Goal: Transaction & Acquisition: Purchase product/service

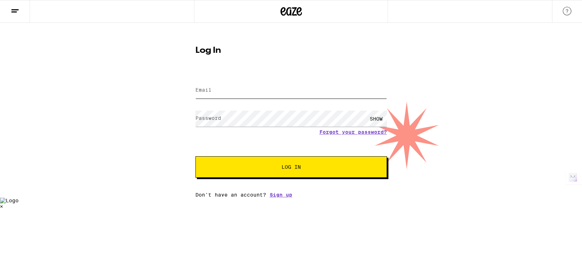
type input "[EMAIL_ADDRESS][DOMAIN_NAME]"
click at [278, 166] on span "Log In" at bounding box center [291, 167] width 134 height 5
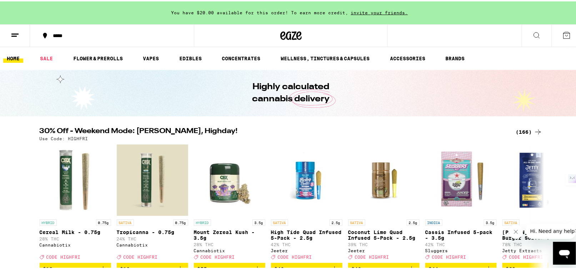
click at [527, 127] on div "(166)" at bounding box center [529, 130] width 26 height 9
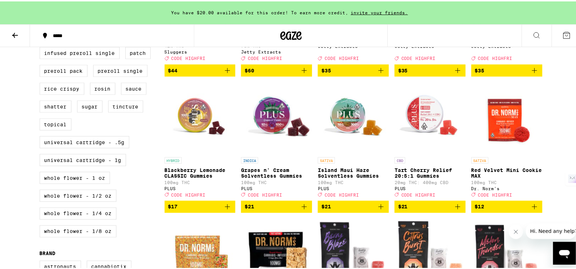
scroll to position [348, 0]
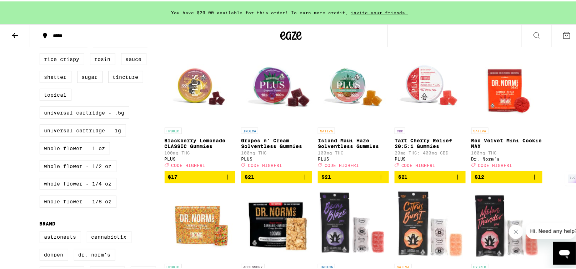
click at [224, 180] on icon "Add to bag" at bounding box center [227, 176] width 9 height 9
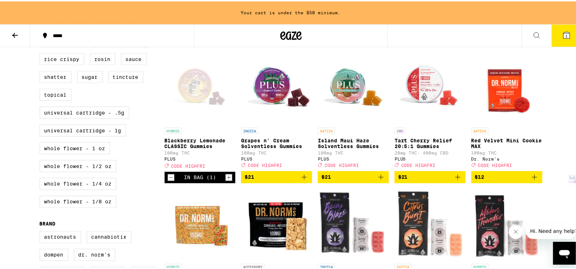
click at [302, 180] on icon "Add to bag" at bounding box center [304, 176] width 9 height 9
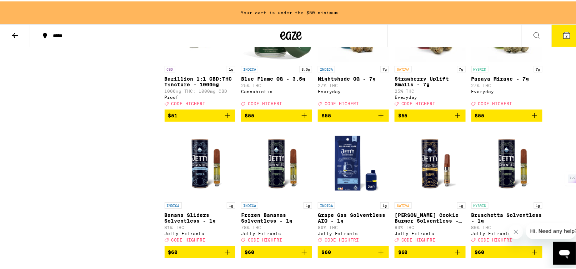
scroll to position [4228, 0]
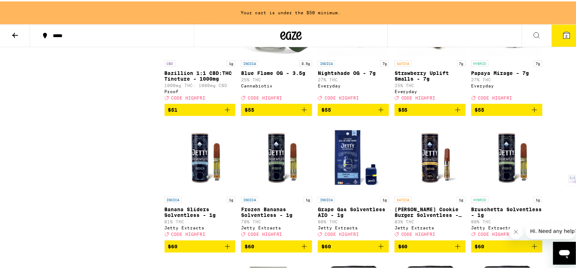
click at [379, 113] on icon "Add to bag" at bounding box center [381, 108] width 9 height 9
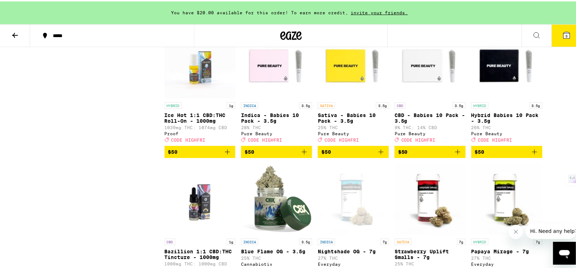
scroll to position [3871, 0]
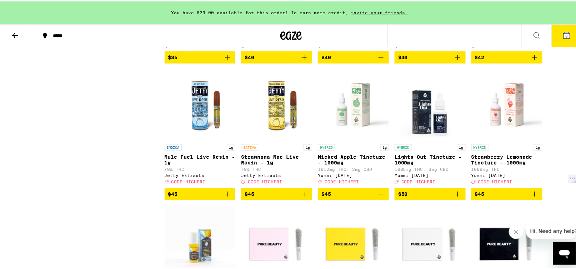
click at [457, 60] on icon "Add to bag" at bounding box center [458, 56] width 9 height 9
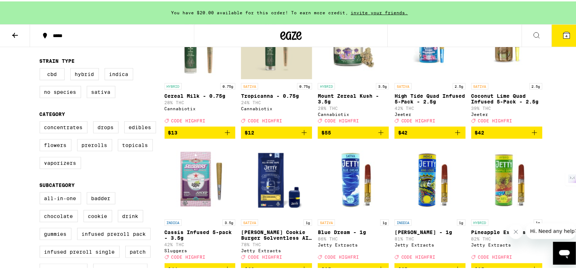
scroll to position [0, 0]
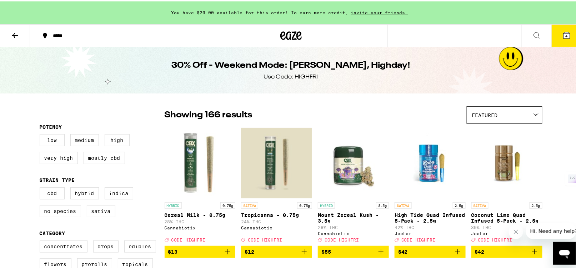
click at [533, 29] on button at bounding box center [537, 34] width 30 height 23
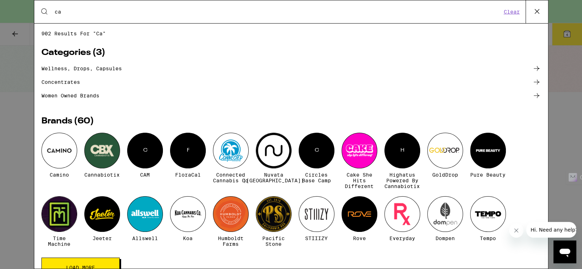
type input "c"
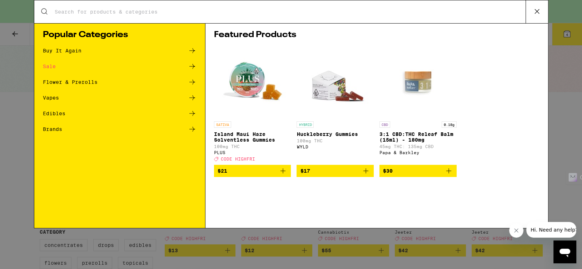
click at [53, 113] on div "Edibles" at bounding box center [54, 113] width 23 height 5
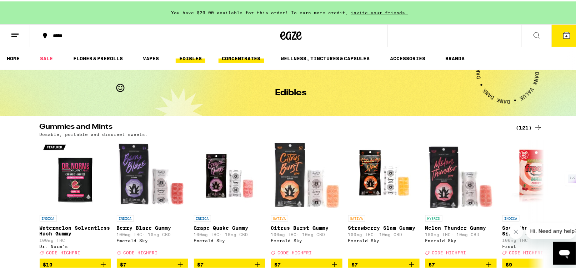
click at [244, 55] on link "CONCENTRATES" at bounding box center [242, 57] width 46 height 9
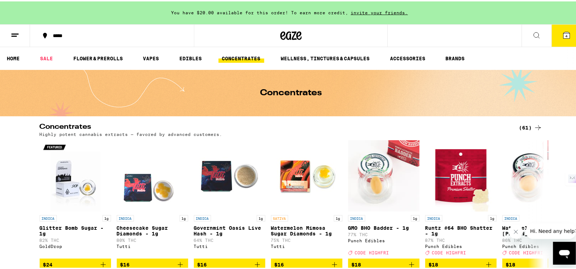
click at [524, 125] on div "(61)" at bounding box center [531, 126] width 23 height 9
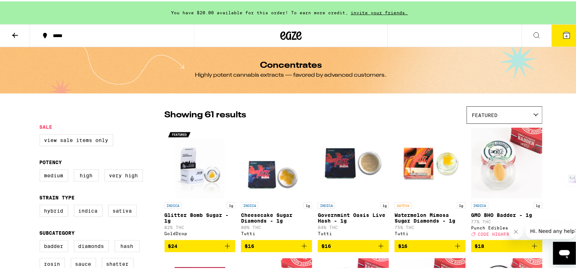
click at [15, 34] on icon at bounding box center [15, 34] width 9 height 9
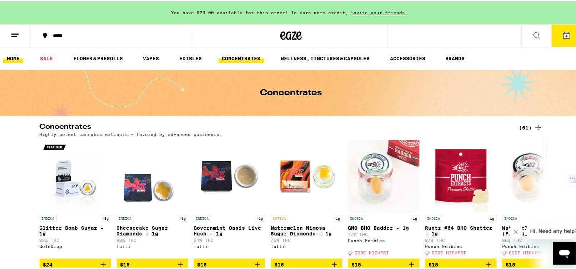
click at [19, 54] on link "HOME" at bounding box center [13, 57] width 20 height 9
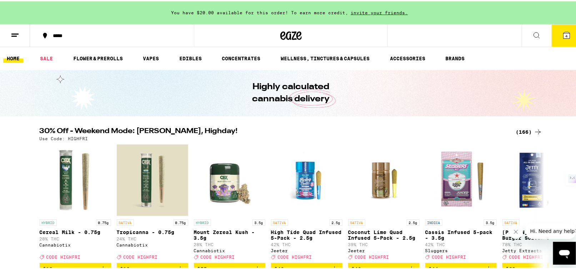
click at [533, 33] on icon at bounding box center [537, 34] width 9 height 9
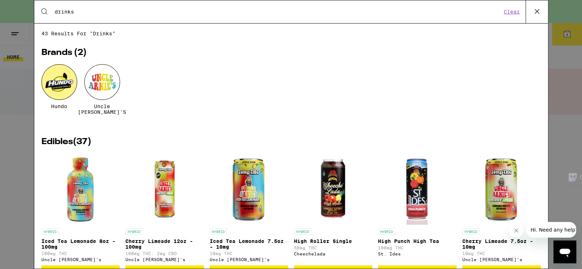
type input "drinks"
click at [538, 10] on icon at bounding box center [537, 11] width 11 height 11
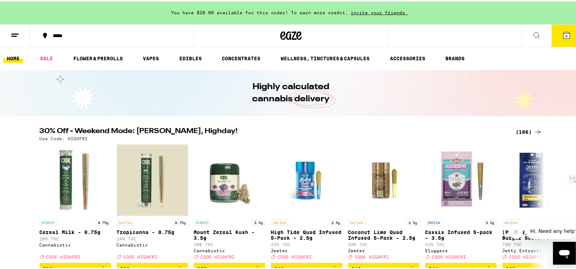
click at [564, 31] on icon at bounding box center [567, 34] width 6 height 6
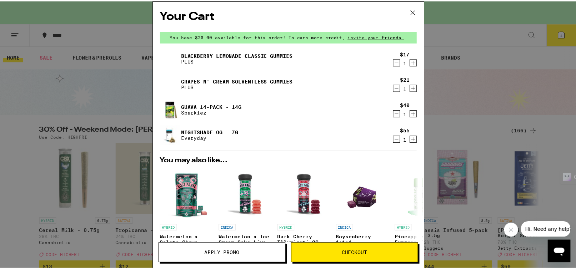
scroll to position [147, 0]
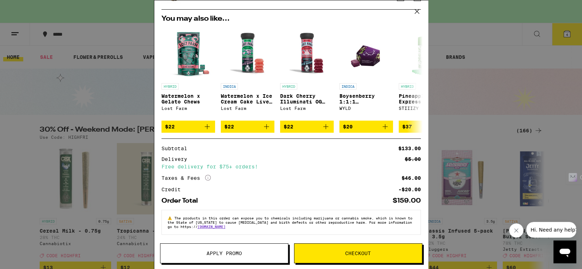
click at [245, 246] on button "Apply Promo" at bounding box center [224, 254] width 128 height 20
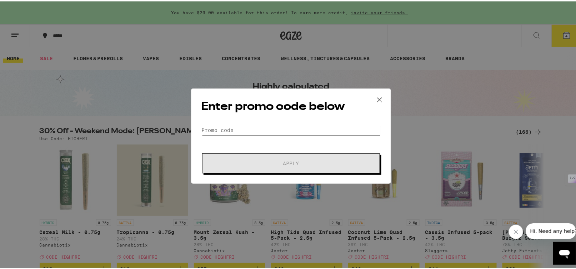
click at [276, 125] on input "Promo Code" at bounding box center [291, 129] width 179 height 11
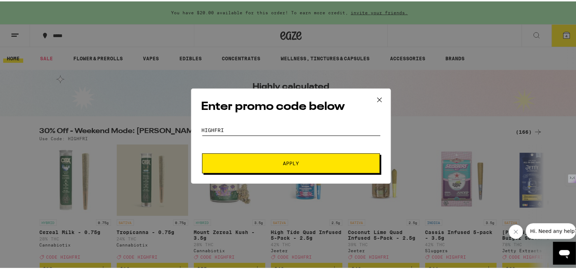
type input "highfri"
click at [279, 160] on span "Apply" at bounding box center [291, 162] width 129 height 5
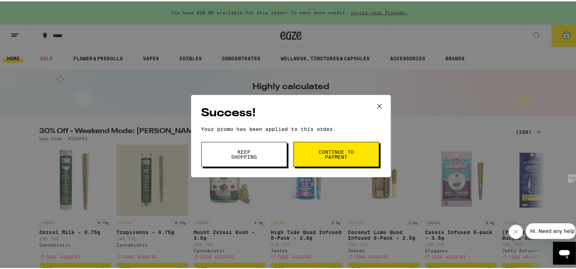
click at [325, 152] on span "Continue to payment" at bounding box center [336, 153] width 36 height 10
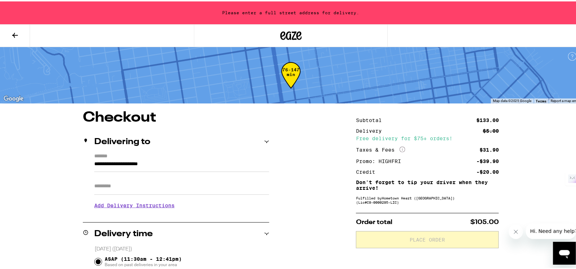
click at [133, 185] on input "Apt/Suite" at bounding box center [181, 185] width 175 height 17
click at [178, 157] on label "*******" at bounding box center [181, 155] width 175 height 6
click at [178, 159] on input "**********" at bounding box center [181, 165] width 175 height 12
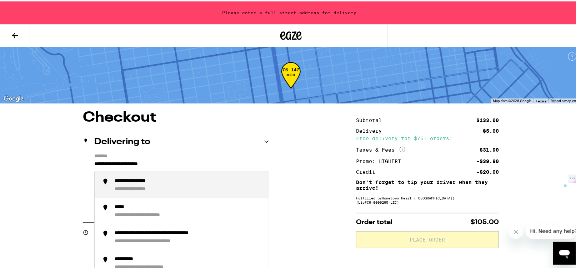
drag, startPoint x: 179, startPoint y: 163, endPoint x: 79, endPoint y: 159, distance: 99.4
click at [122, 183] on div "*****" at bounding box center [123, 180] width 16 height 6
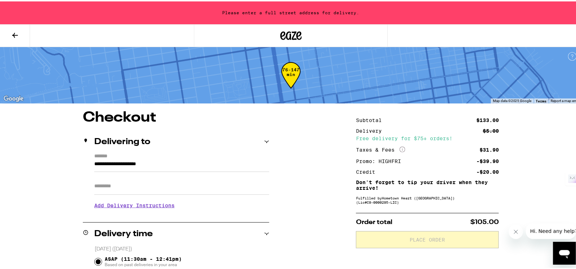
type input "**********"
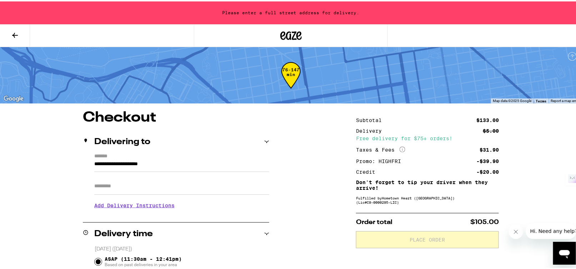
click at [141, 187] on input "Apt/Suite" at bounding box center [181, 185] width 175 height 17
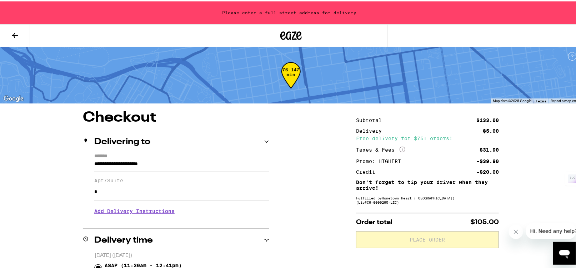
type input "*"
click at [94, 161] on input "**********" at bounding box center [181, 165] width 175 height 12
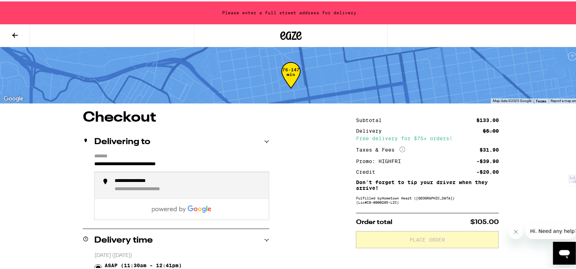
click at [163, 183] on div "**********" at bounding box center [142, 180] width 55 height 6
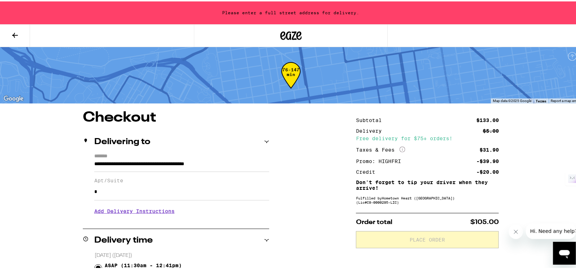
type input "**********"
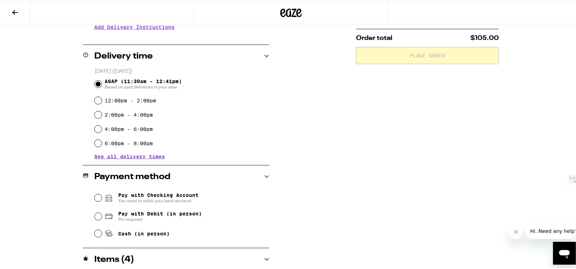
scroll to position [179, 0]
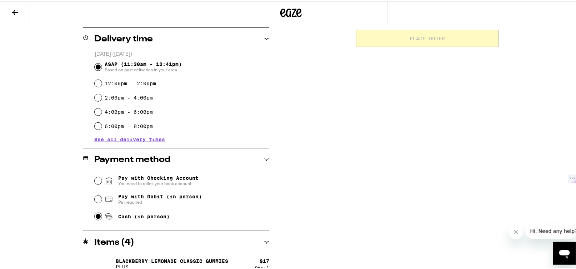
click at [95, 214] on input "Cash (in person)" at bounding box center [98, 215] width 7 height 7
radio input "true"
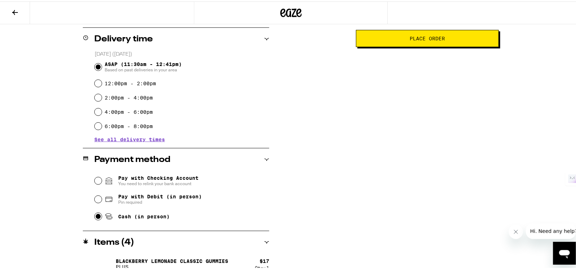
scroll to position [0, 0]
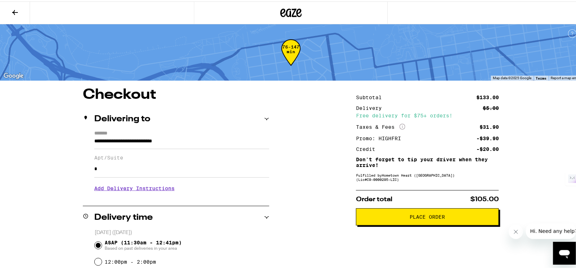
click at [428, 215] on span "Place Order" at bounding box center [427, 215] width 35 height 5
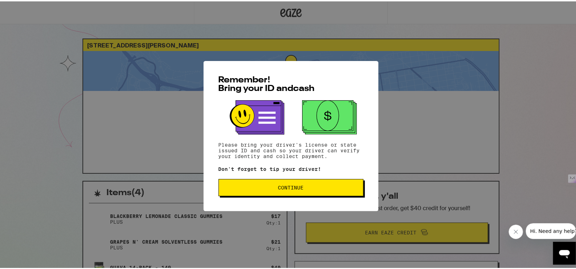
click at [320, 187] on span "Continue" at bounding box center [291, 186] width 133 height 5
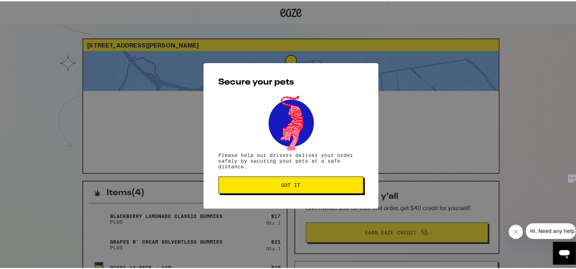
click at [320, 187] on span "Got it" at bounding box center [291, 184] width 133 height 5
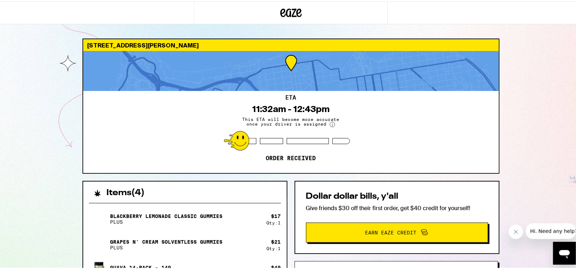
click at [560, 124] on div "[STREET_ADDRESS][PERSON_NAME] ETA 11:32am - 12:43pm This ETA will become more a…" at bounding box center [291, 216] width 582 height 432
drag, startPoint x: 535, startPoint y: 70, endPoint x: 501, endPoint y: 60, distance: 35.4
click at [535, 70] on div "[STREET_ADDRESS][PERSON_NAME] ETA 11:32am - 12:43pm This ETA will become more a…" at bounding box center [291, 216] width 582 height 432
